Goal: Task Accomplishment & Management: Manage account settings

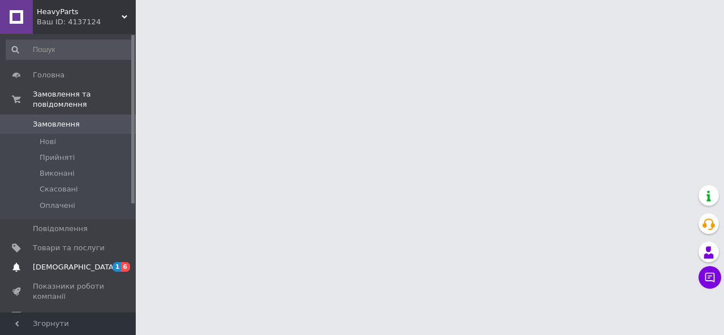
click at [52, 262] on span "[DEMOGRAPHIC_DATA]" at bounding box center [75, 267] width 84 height 10
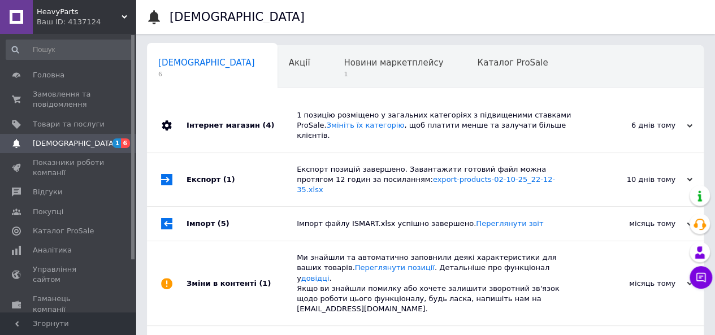
scroll to position [0, 3]
click at [340, 70] on span "1" at bounding box center [390, 74] width 100 height 8
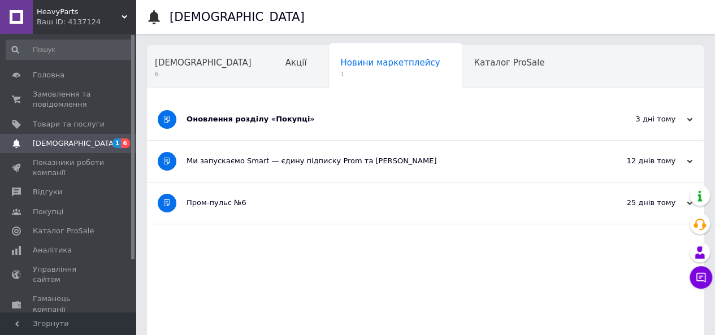
click at [268, 117] on div "Оновлення розділу «Покупці»" at bounding box center [383, 119] width 393 height 10
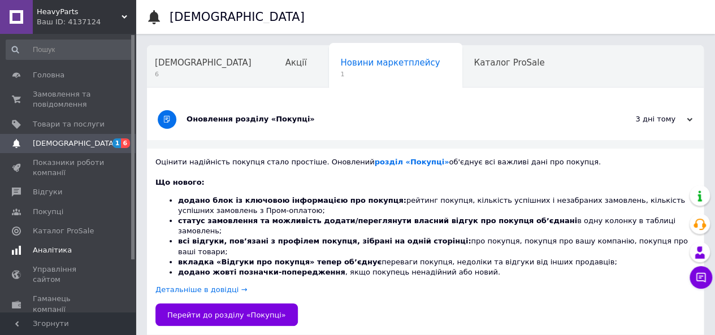
click at [54, 250] on span "Аналітика" at bounding box center [52, 250] width 39 height 10
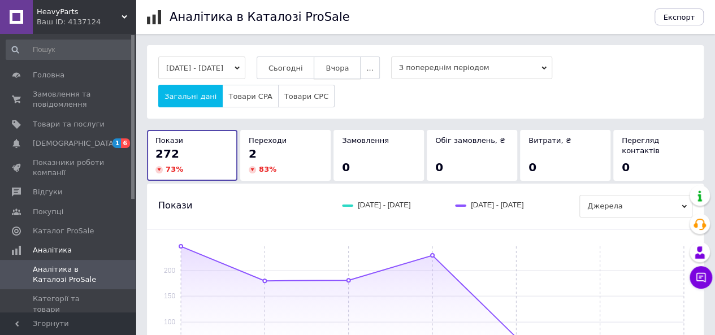
click at [340, 72] on span "Вчора" at bounding box center [337, 68] width 23 height 8
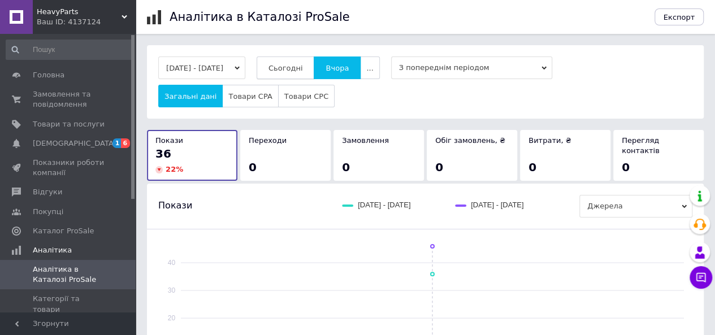
click at [303, 72] on span "Сьогодні" at bounding box center [286, 68] width 34 height 8
